Goal: Task Accomplishment & Management: Complete application form

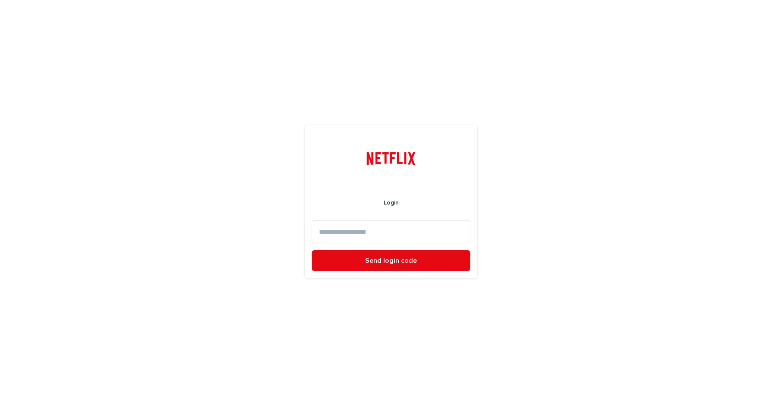
click at [345, 236] on input at bounding box center [391, 231] width 159 height 23
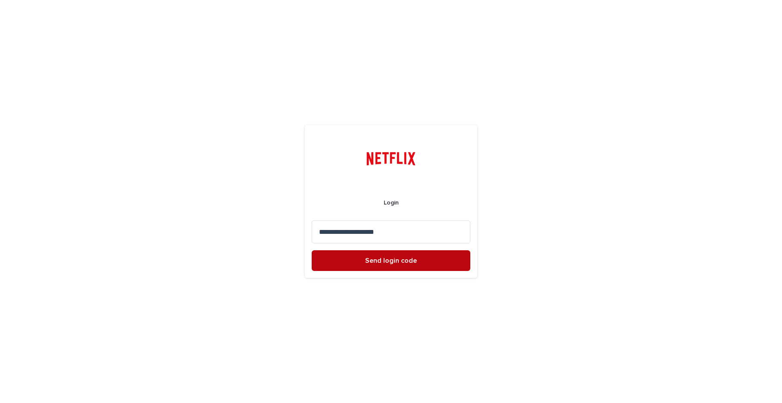
type input "**********"
click at [342, 260] on button "Send login code" at bounding box center [391, 260] width 159 height 21
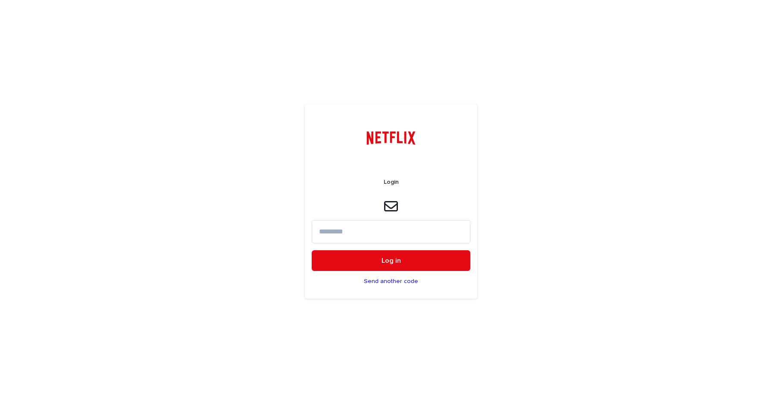
click at [337, 236] on input at bounding box center [391, 231] width 159 height 23
paste input "******"
type input "******"
click at [390, 273] on form "Login ****** Log in Send another code" at bounding box center [391, 228] width 159 height 127
click at [404, 264] on button "Log in" at bounding box center [391, 260] width 159 height 21
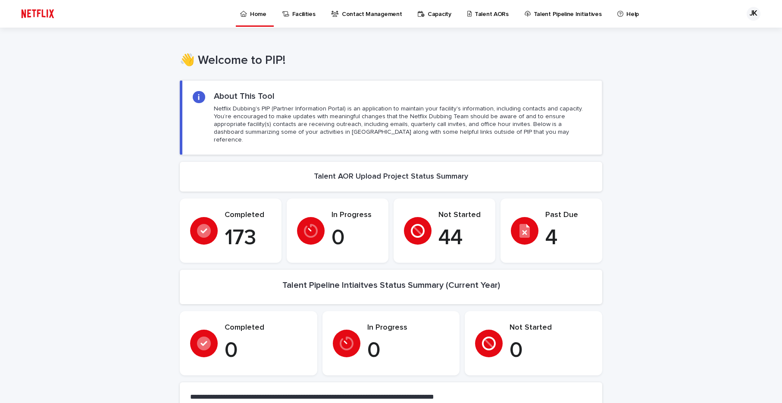
click at [473, 19] on link "Talent AORs" at bounding box center [490, 13] width 46 height 27
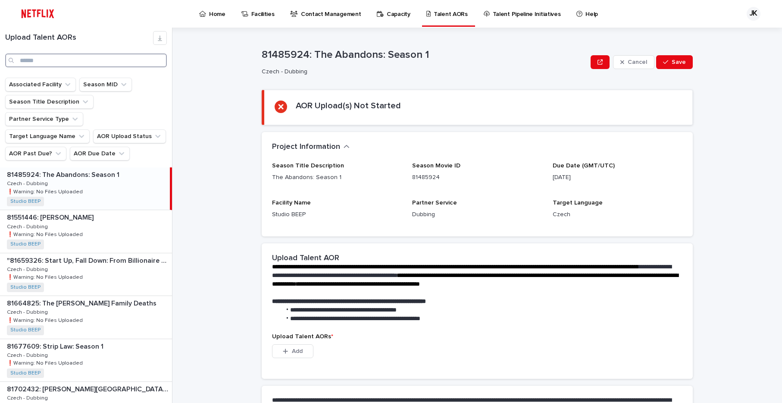
click at [126, 57] on input "Search" at bounding box center [86, 60] width 162 height 14
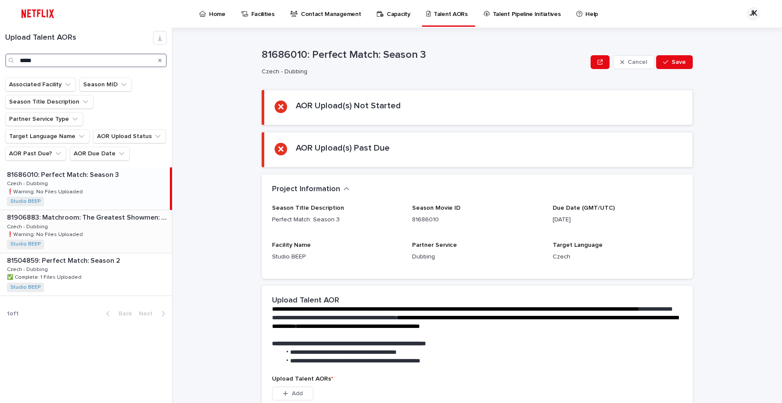
type input "*****"
click at [75, 212] on p "81906883: Matchroom: The Greatest Showmen: Season 1" at bounding box center [88, 217] width 163 height 10
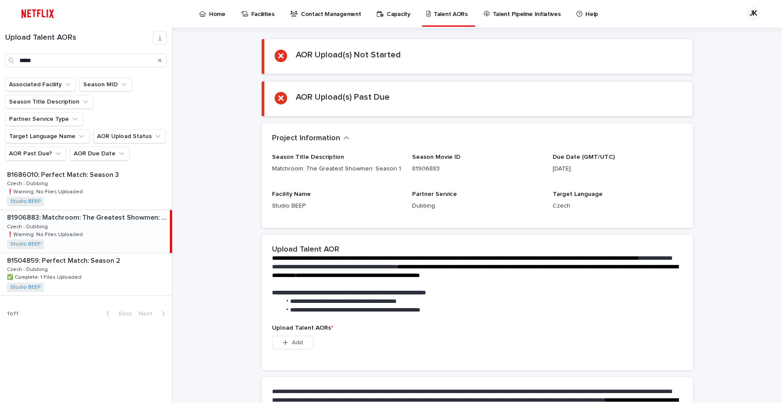
scroll to position [157, 0]
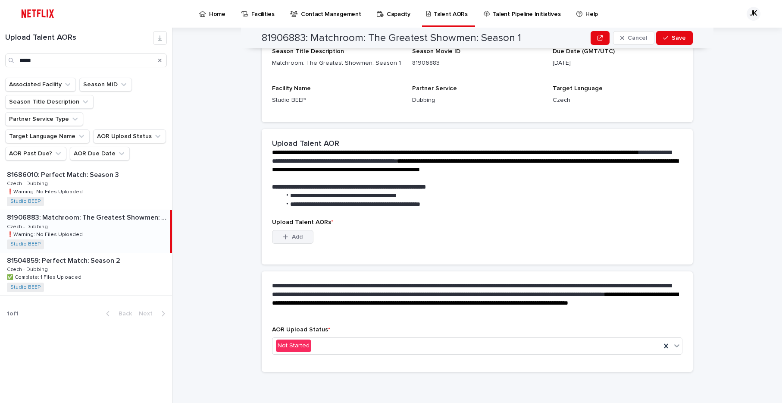
click at [295, 231] on button "Add" at bounding box center [292, 237] width 41 height 14
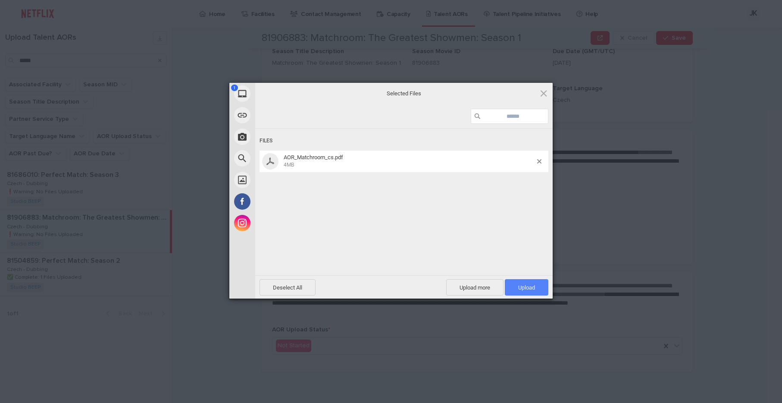
click at [526, 282] on span "Upload 1" at bounding box center [527, 287] width 44 height 16
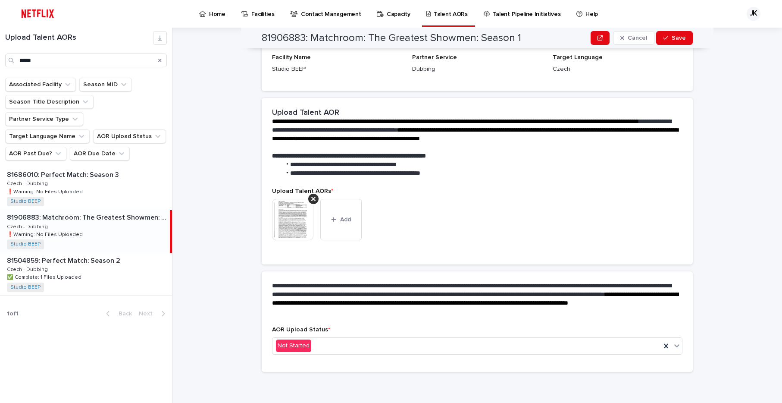
scroll to position [145, 0]
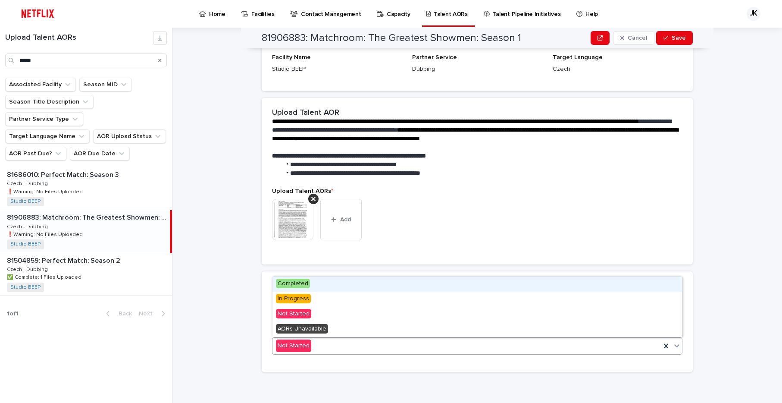
click at [522, 345] on div "Not Started" at bounding box center [467, 346] width 389 height 14
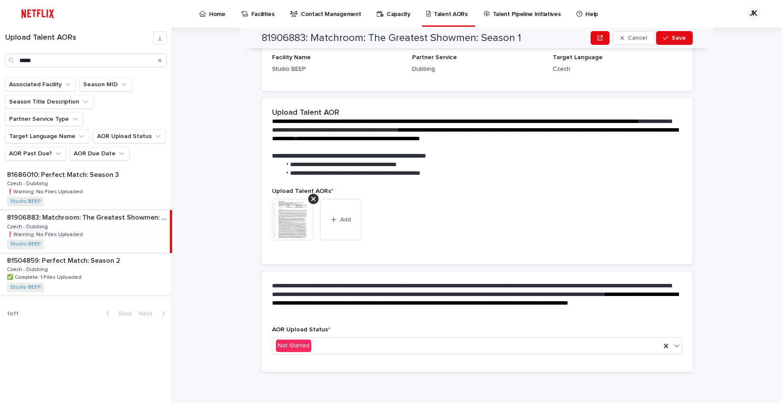
click at [455, 275] on div "**********" at bounding box center [477, 298] width 431 height 55
click at [475, 337] on body "Home Facilities Contact Management Capacity Talent AORs Talent Pipeline Initiat…" at bounding box center [391, 201] width 782 height 403
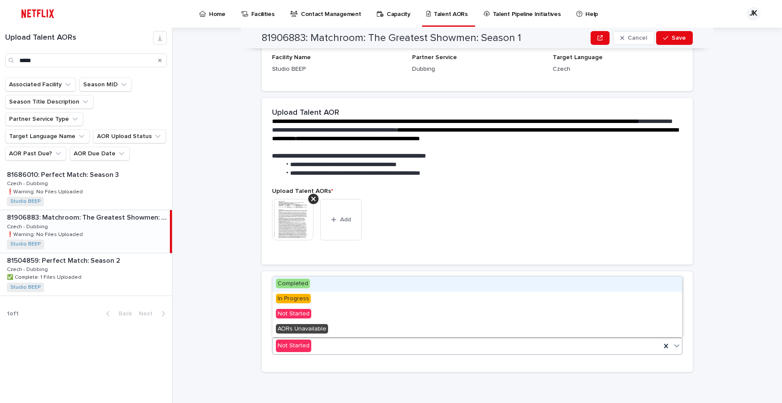
click at [436, 286] on div "Completed" at bounding box center [478, 283] width 410 height 15
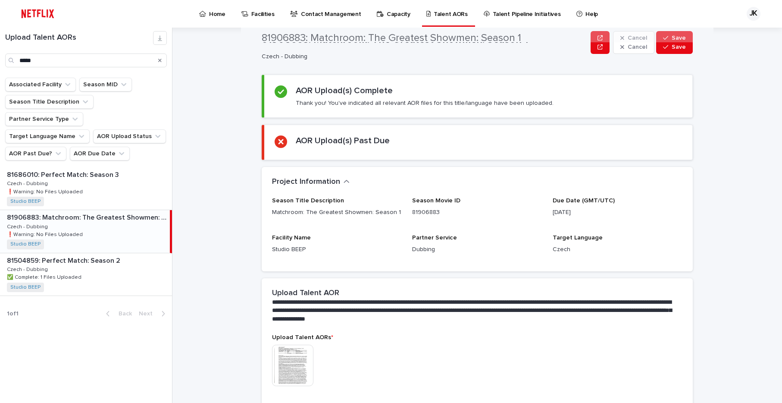
scroll to position [0, 0]
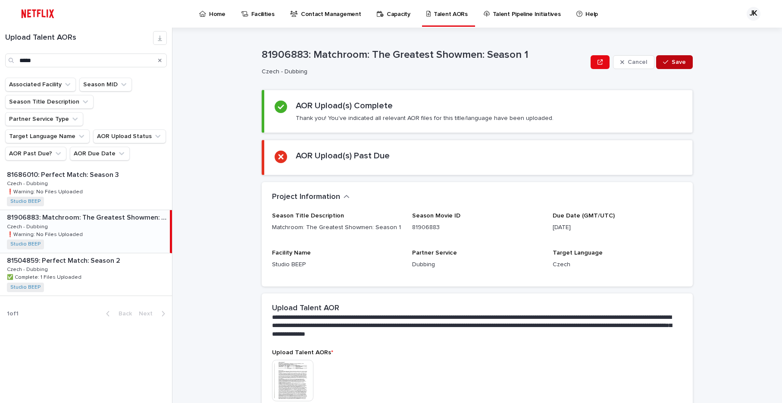
click at [666, 63] on icon "button" at bounding box center [665, 62] width 5 height 6
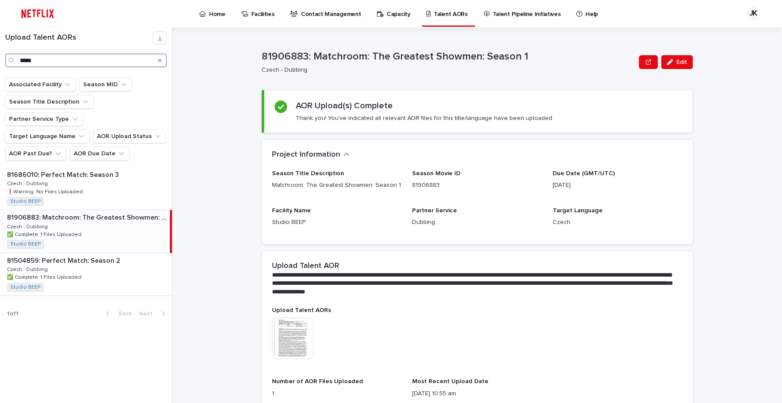
click at [125, 61] on input "*****" at bounding box center [86, 60] width 162 height 14
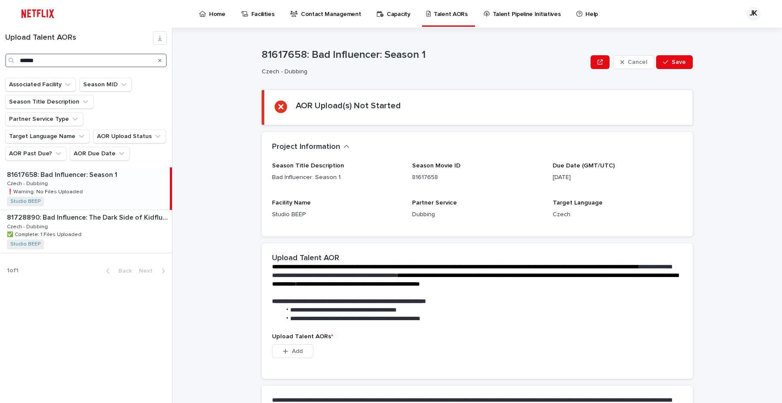
type input "******"
click at [89, 171] on div "81617658: Bad Influencer: Season 1 81617658: Bad Influencer: Season 1 Czech - D…" at bounding box center [85, 188] width 170 height 42
click at [100, 167] on div "81617658: Bad Influencer: Season 1 81617658: Bad Influencer: Season 1 Czech - D…" at bounding box center [85, 188] width 170 height 42
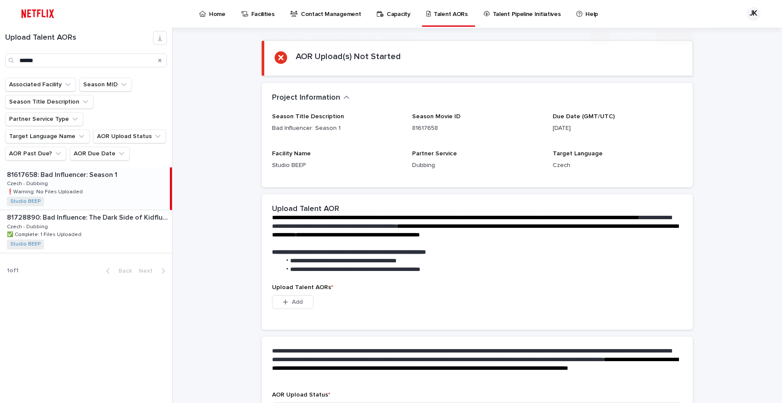
scroll to position [114, 0]
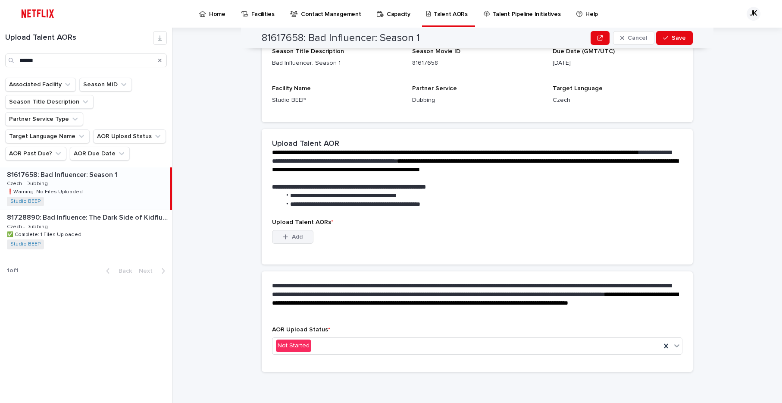
click at [293, 231] on button "Add" at bounding box center [292, 237] width 41 height 14
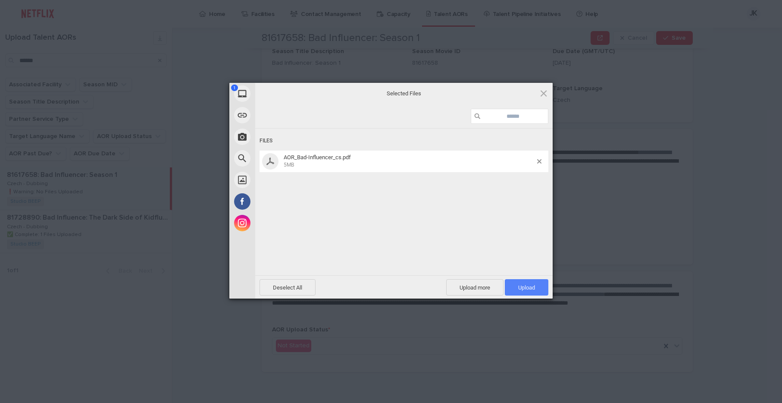
click at [529, 288] on span "Upload 1" at bounding box center [526, 287] width 17 height 6
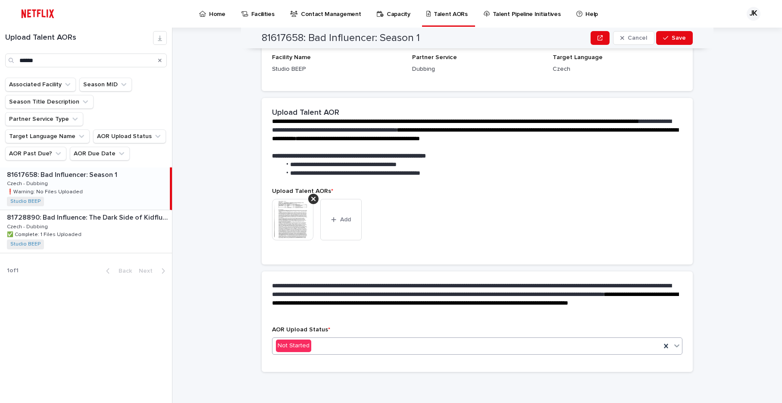
scroll to position [103, 0]
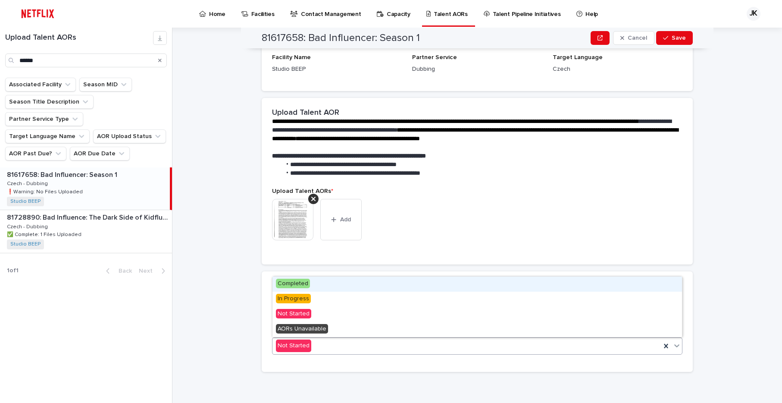
click at [441, 345] on div "Not Started" at bounding box center [467, 346] width 389 height 14
click at [402, 282] on div "Completed" at bounding box center [478, 283] width 410 height 15
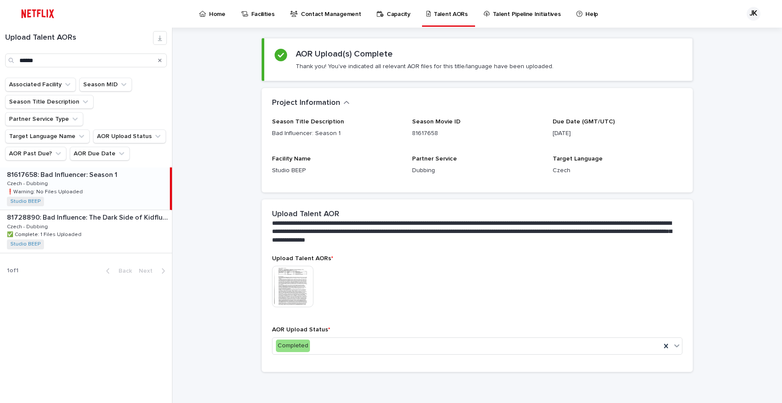
scroll to position [0, 0]
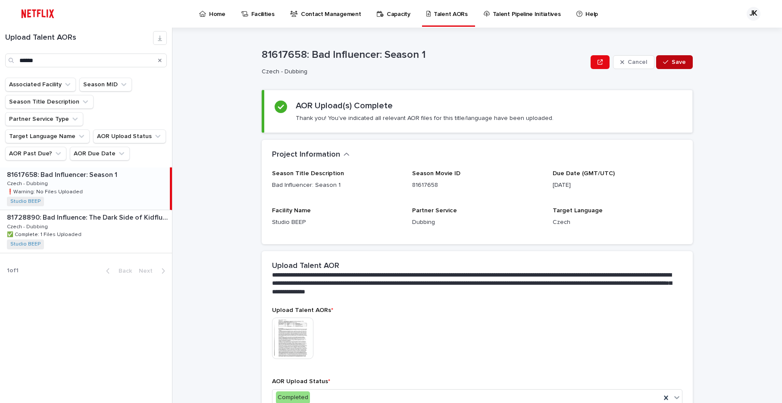
click at [677, 67] on button "Save" at bounding box center [674, 62] width 37 height 14
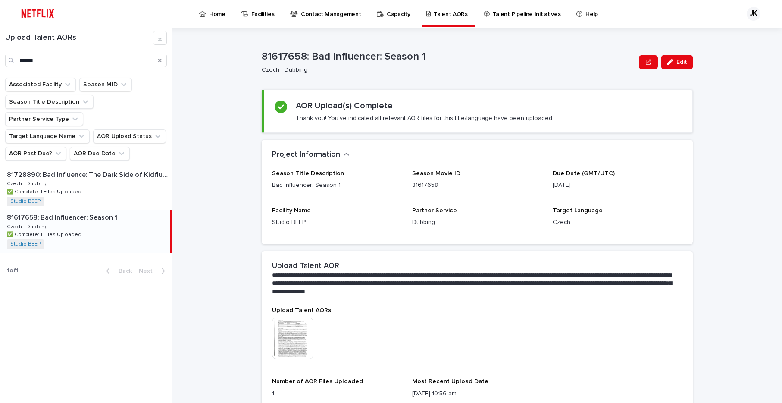
click at [160, 58] on icon "Search" at bounding box center [159, 60] width 3 height 5
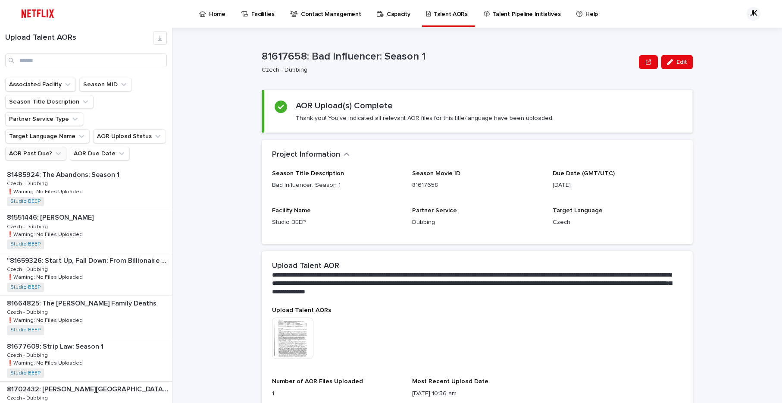
click at [54, 149] on icon "AOR Past Due?" at bounding box center [58, 153] width 9 height 9
click at [21, 175] on p "is checked" at bounding box center [62, 174] width 86 height 6
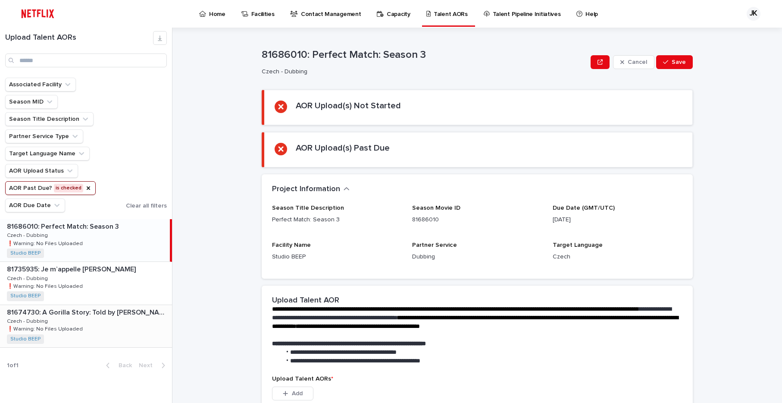
click at [75, 326] on p "❗️Warning: No Files Uploaded" at bounding box center [46, 328] width 78 height 8
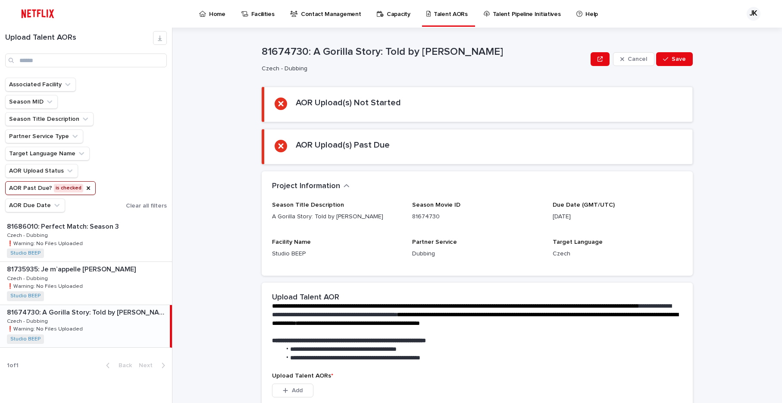
scroll to position [157, 0]
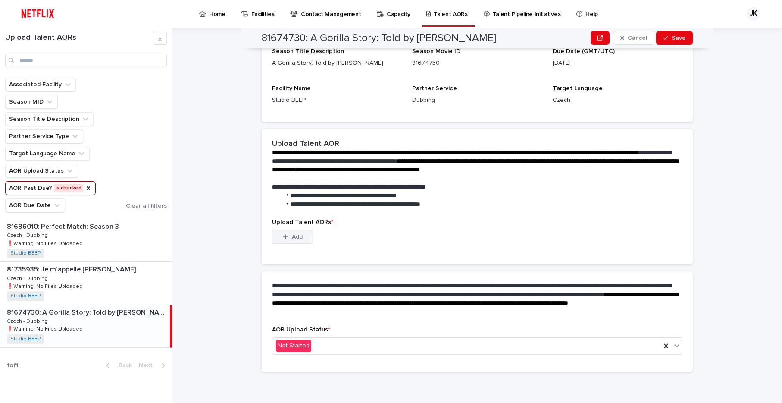
click at [300, 237] on span "Add" at bounding box center [297, 237] width 11 height 6
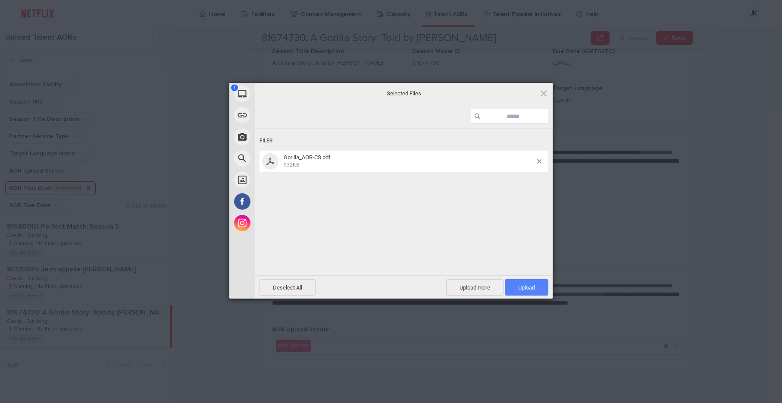
click at [531, 289] on span "Upload 1" at bounding box center [526, 287] width 17 height 6
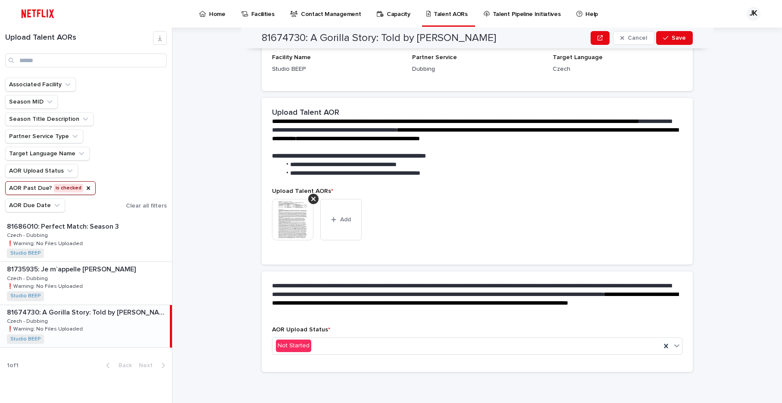
scroll to position [145, 0]
click at [372, 348] on div "Not Started" at bounding box center [467, 346] width 389 height 14
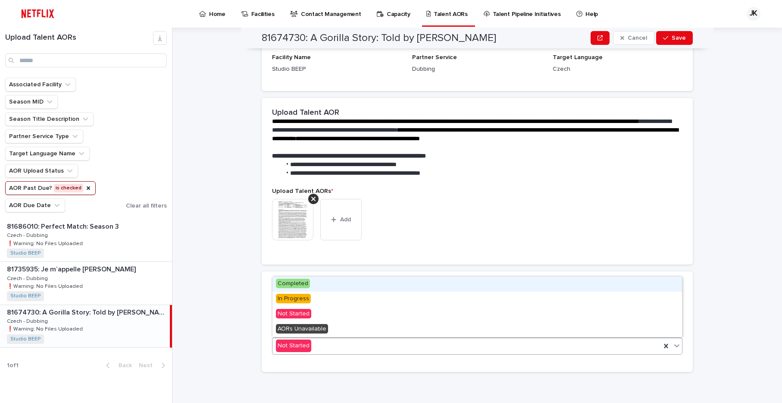
click at [310, 282] on div "Completed" at bounding box center [478, 283] width 410 height 15
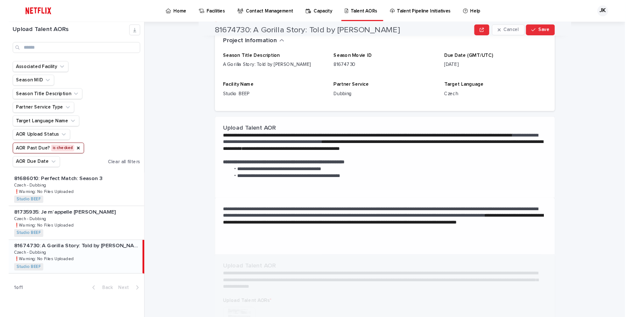
scroll to position [0, 0]
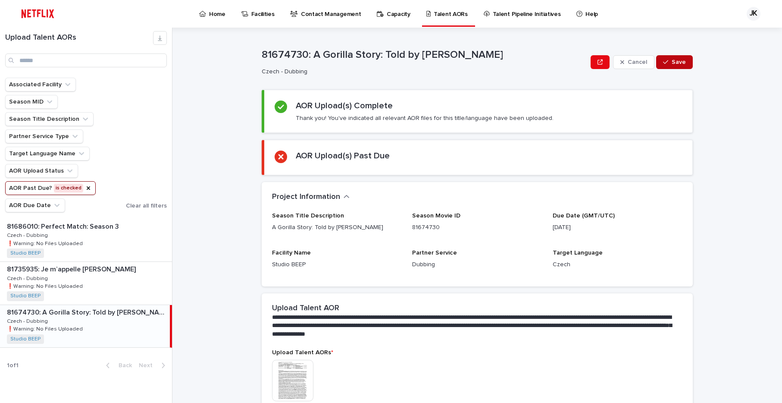
click at [678, 63] on span "Save" at bounding box center [679, 62] width 14 height 6
